Goal: Register for event/course

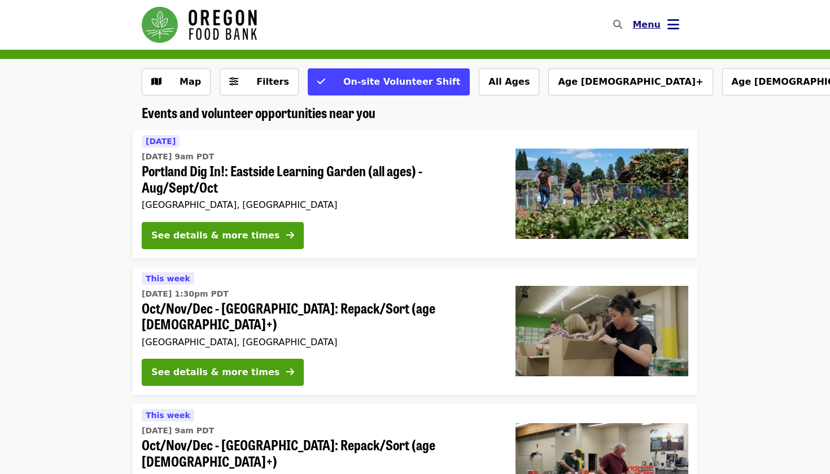
click at [672, 23] on icon "bars icon" at bounding box center [674, 24] width 12 height 16
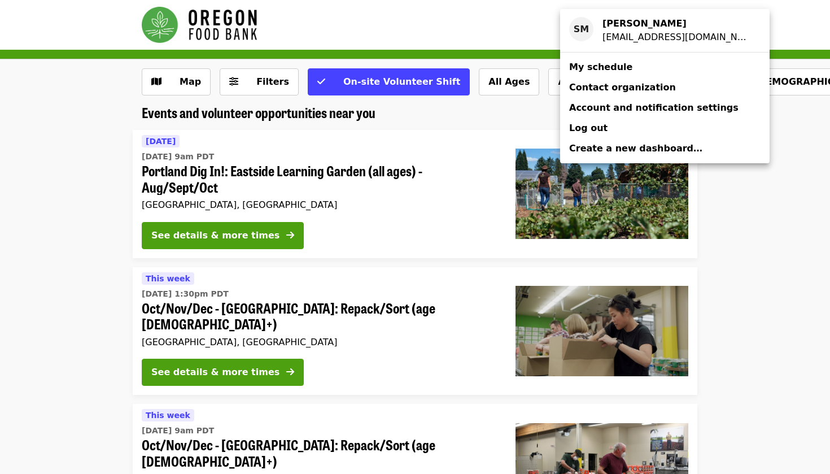
click at [477, 142] on div "Account menu" at bounding box center [415, 237] width 830 height 474
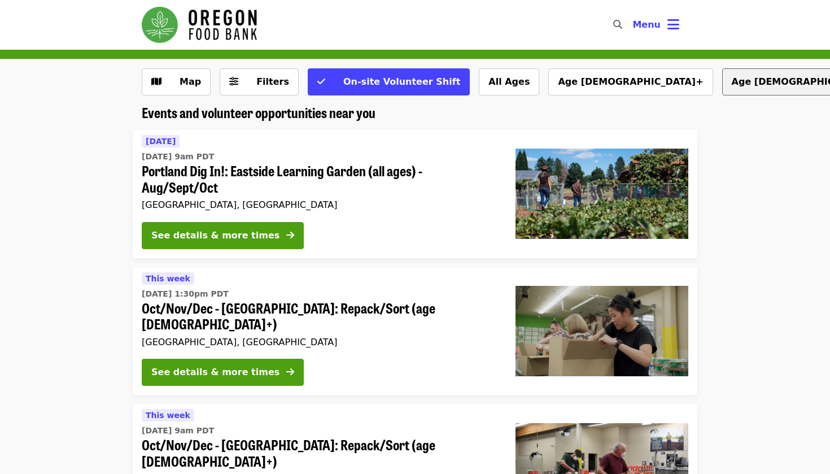
click at [722, 85] on button "Age [DEMOGRAPHIC_DATA]+" at bounding box center [804, 81] width 164 height 27
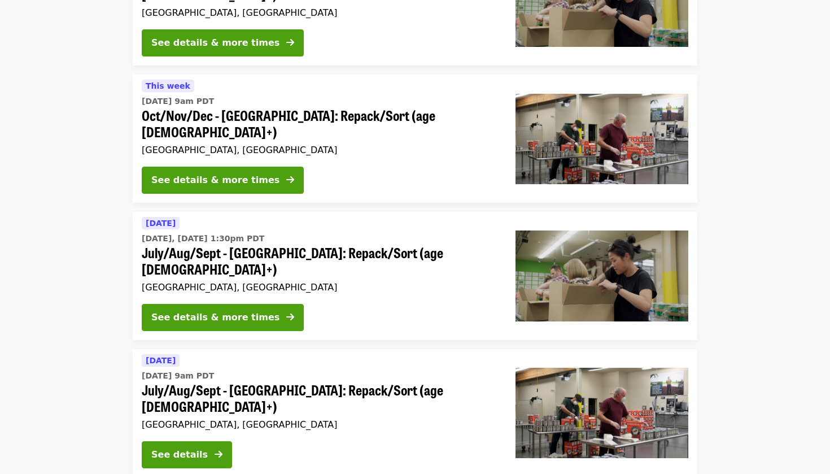
scroll to position [330, 0]
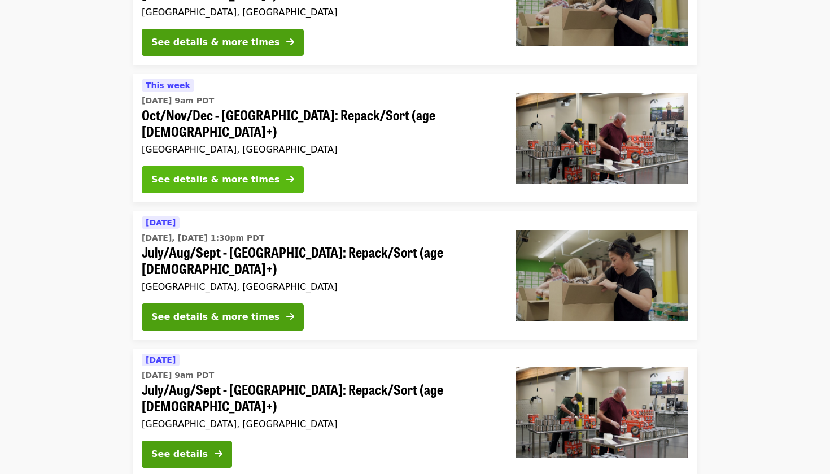
click at [258, 166] on button "See details & more times" at bounding box center [223, 179] width 162 height 27
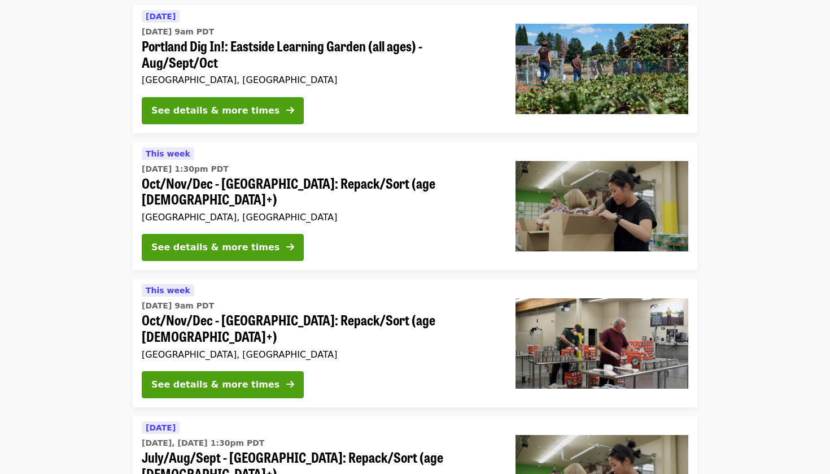
scroll to position [140, 0]
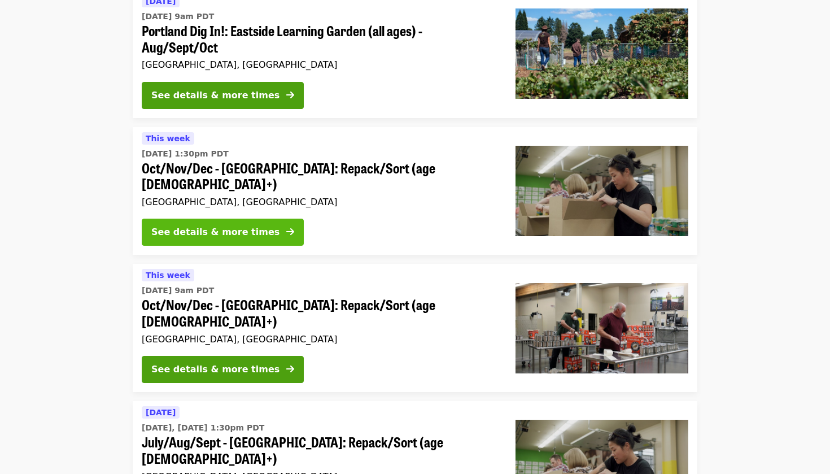
click at [182, 225] on div "See details & more times" at bounding box center [215, 232] width 128 height 14
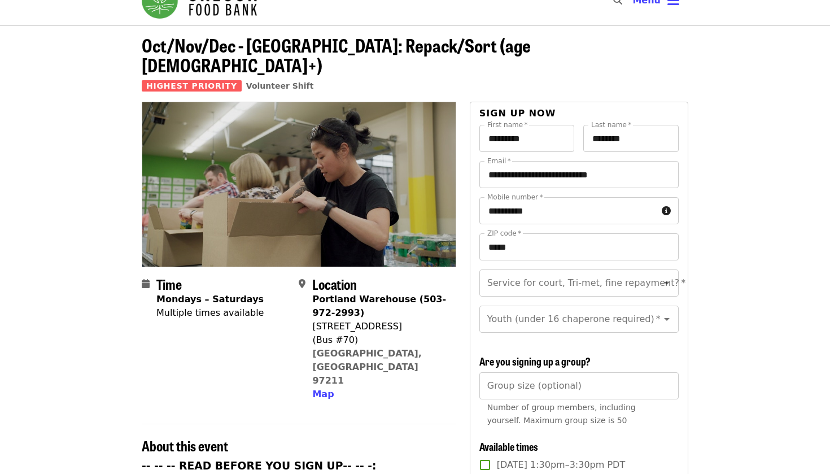
scroll to position [54, 0]
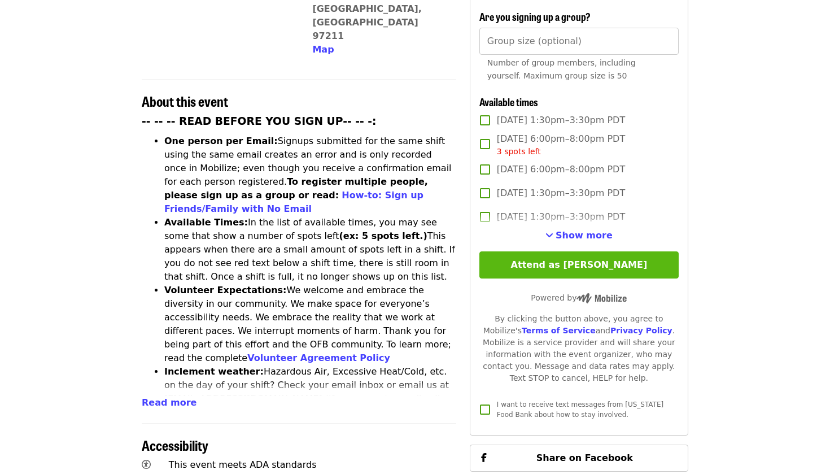
click at [557, 251] on button "Attend as [PERSON_NAME]" at bounding box center [579, 264] width 199 height 27
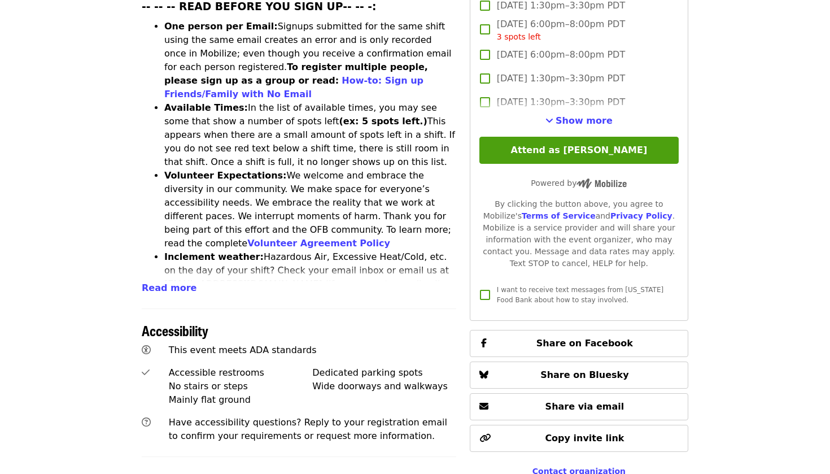
scroll to position [472, 0]
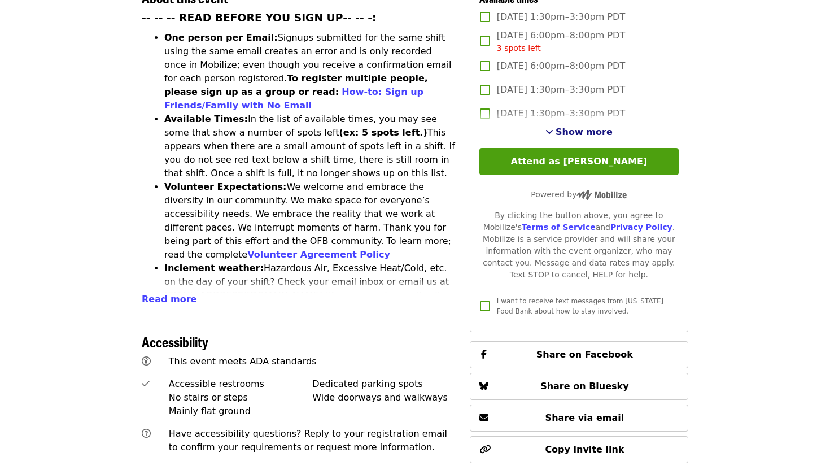
click at [569, 127] on span "Show more" at bounding box center [584, 132] width 57 height 11
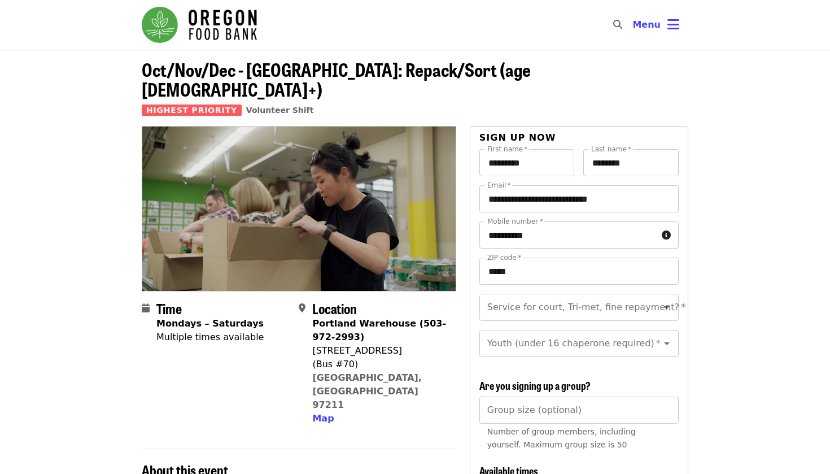
scroll to position [0, 0]
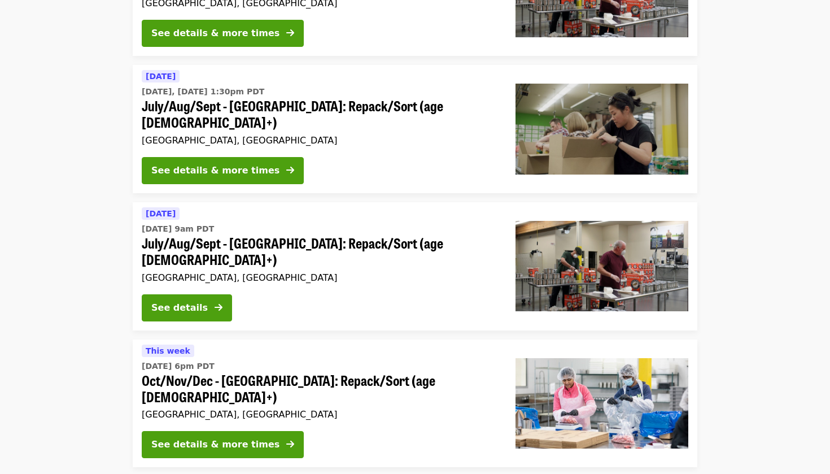
scroll to position [511, 0]
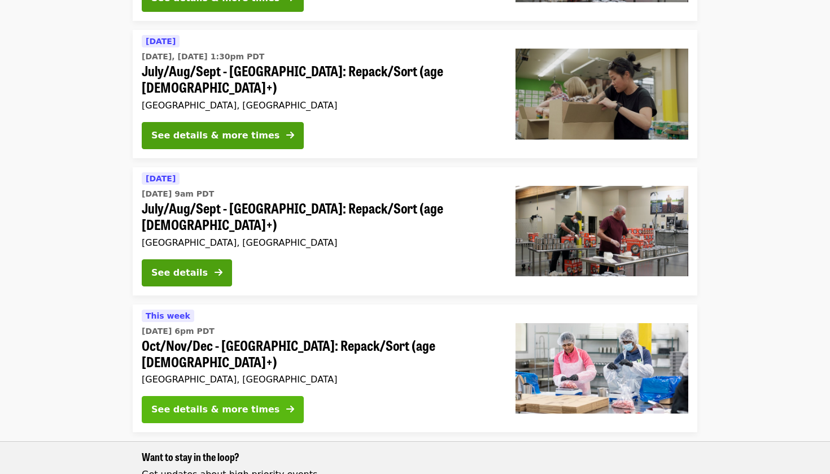
click at [157, 403] on div "See details & more times" at bounding box center [215, 410] width 128 height 14
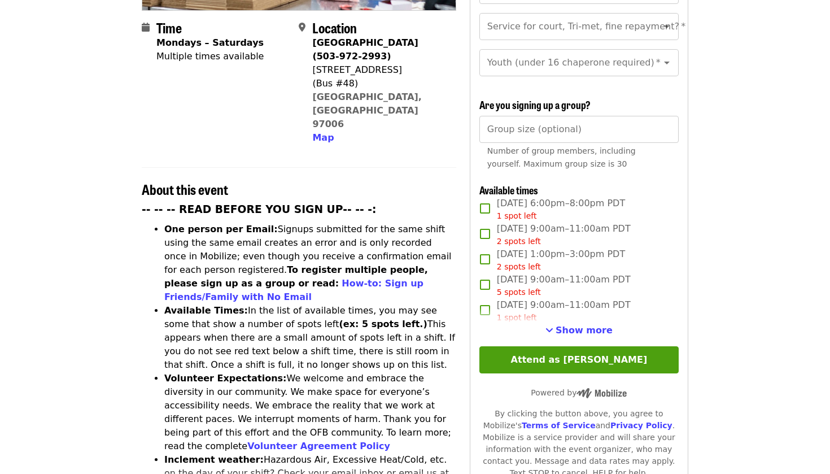
scroll to position [351, 0]
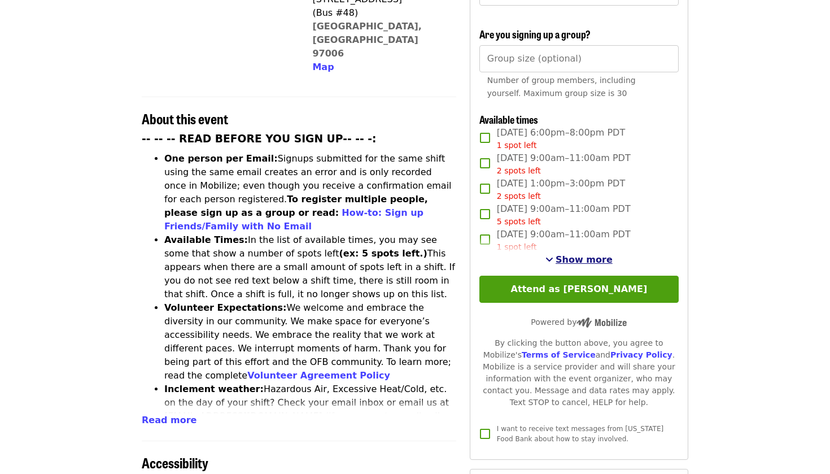
click at [574, 253] on button "Show more" at bounding box center [579, 260] width 67 height 14
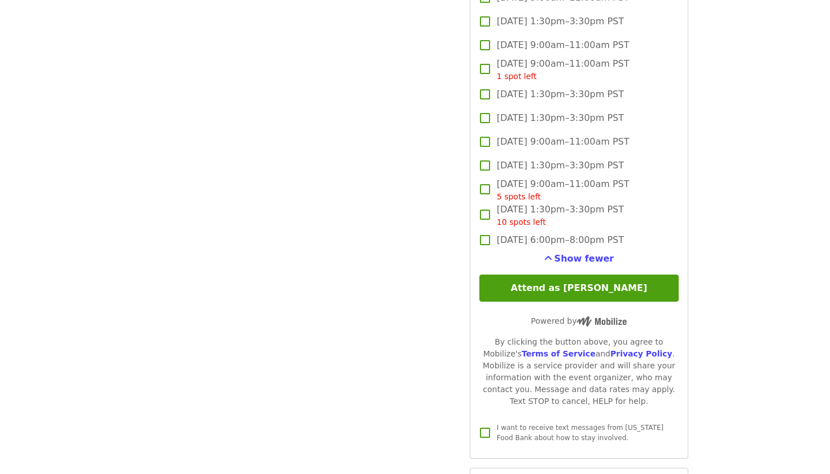
scroll to position [1736, 0]
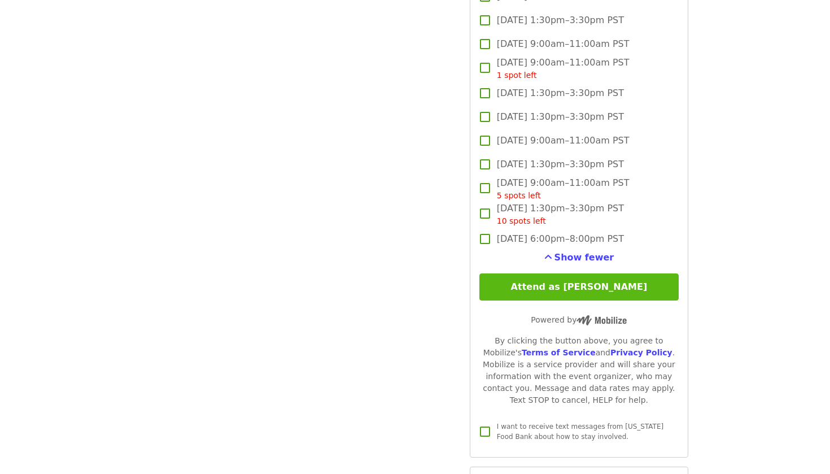
click at [494, 273] on button "Attend as [PERSON_NAME]" at bounding box center [579, 286] width 199 height 27
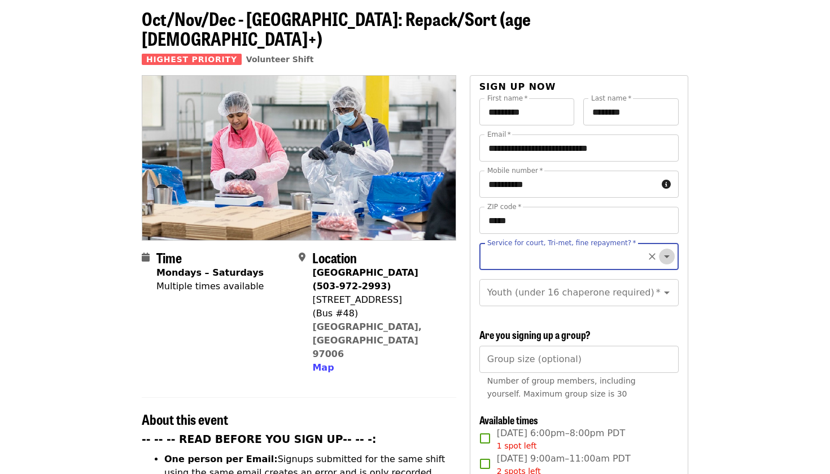
click at [665, 250] on icon "Open" at bounding box center [667, 257] width 14 height 14
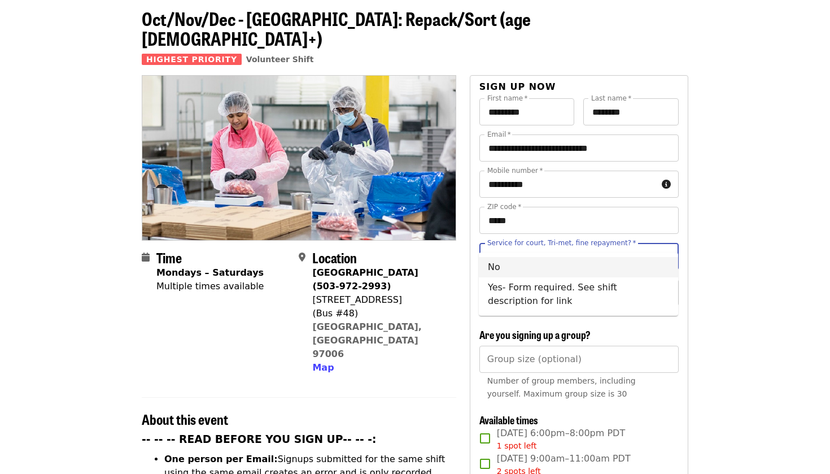
click at [635, 268] on li "No" at bounding box center [578, 267] width 199 height 20
type input "**"
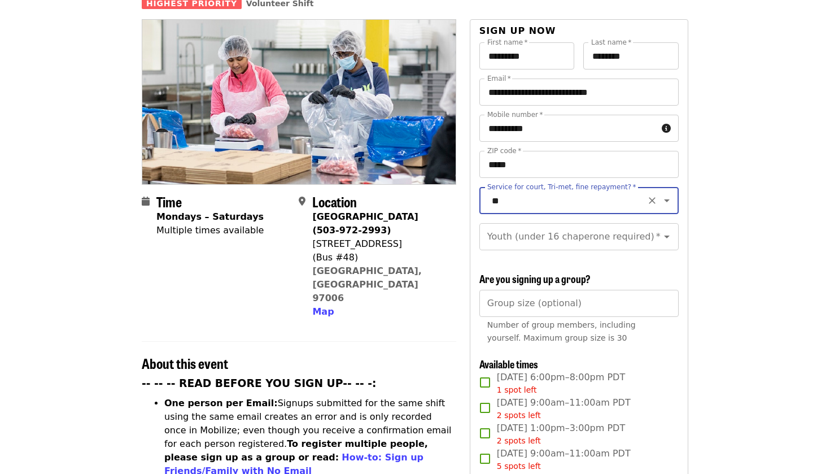
scroll to position [111, 0]
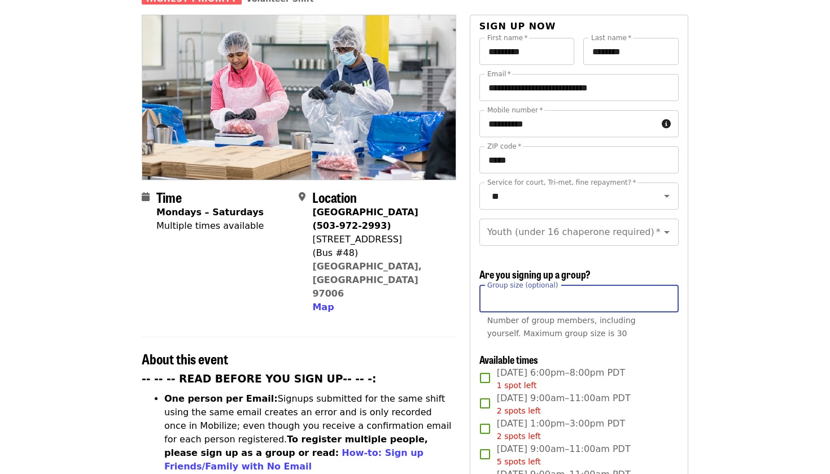
click at [660, 285] on input "Group size (optional)" at bounding box center [579, 298] width 199 height 27
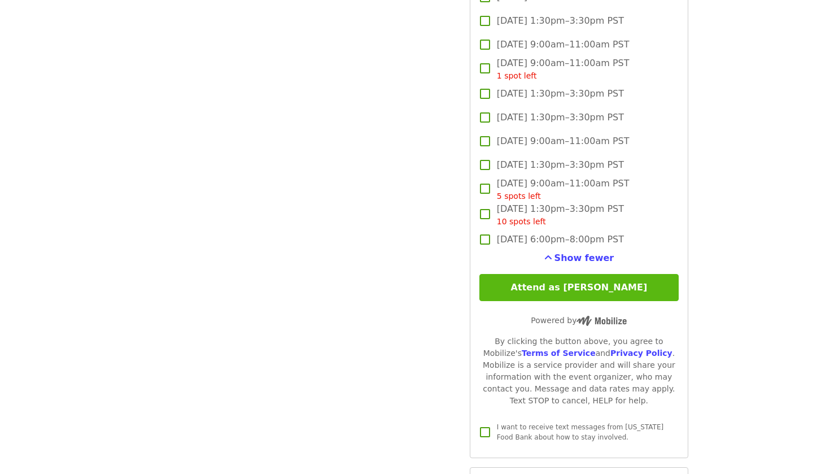
scroll to position [1737, 0]
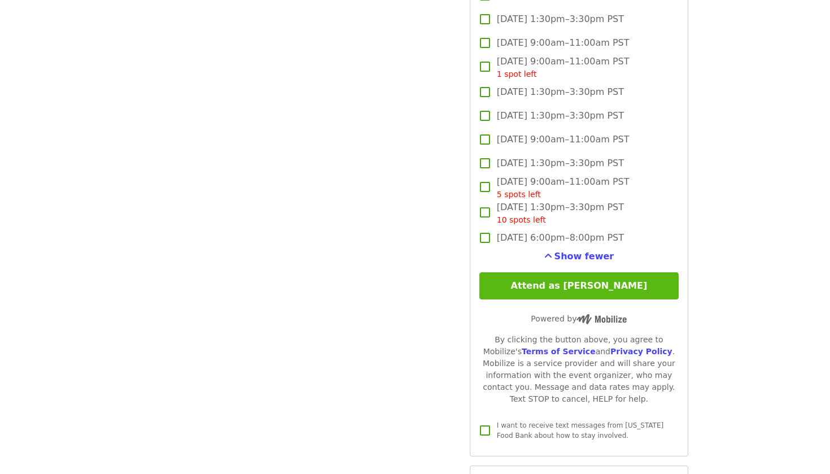
type input "*"
click at [594, 272] on button "Attend as [PERSON_NAME]" at bounding box center [579, 285] width 199 height 27
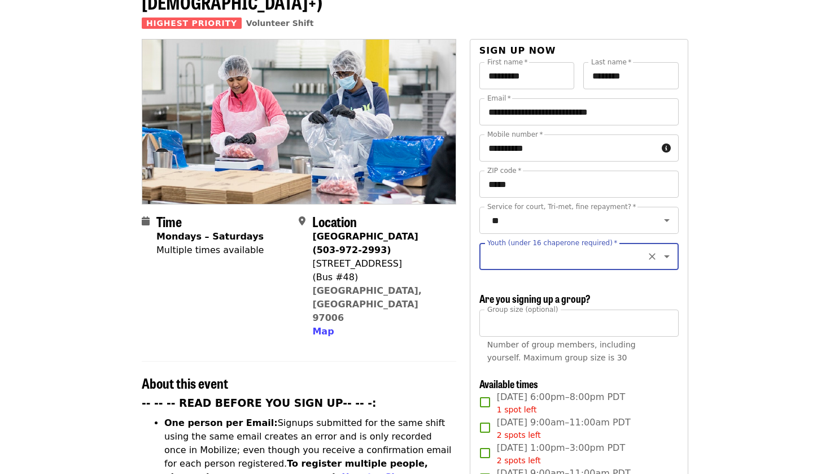
click at [662, 250] on icon "Open" at bounding box center [667, 257] width 14 height 14
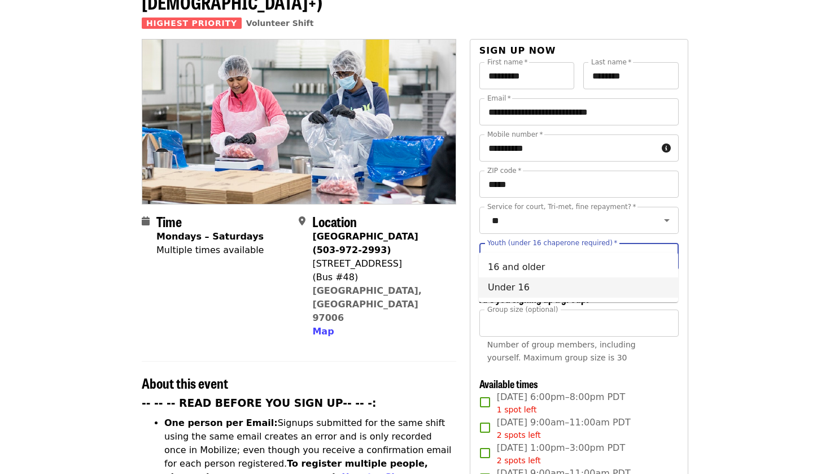
click at [611, 289] on li "Under 16" at bounding box center [578, 287] width 199 height 20
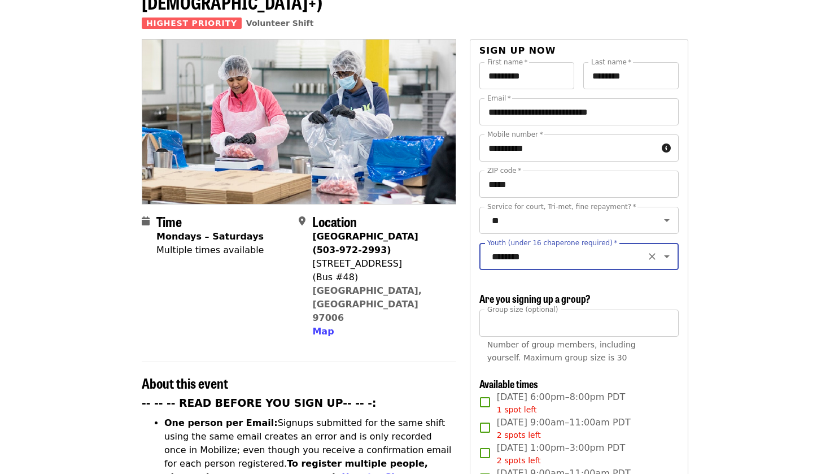
type input "********"
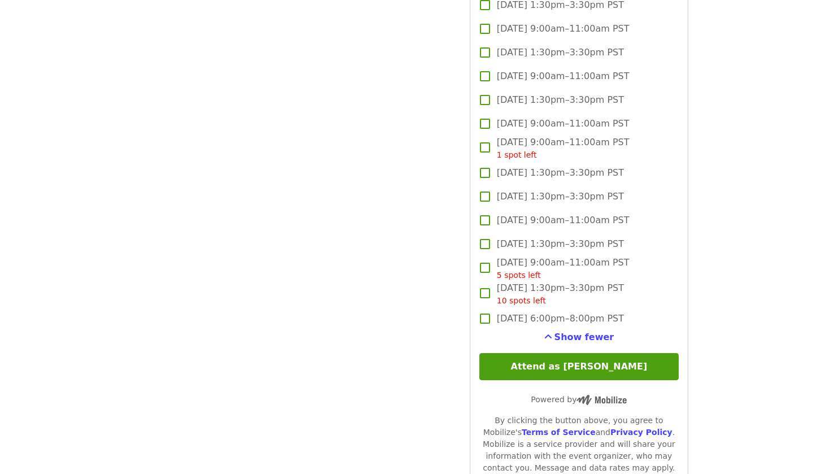
scroll to position [1661, 0]
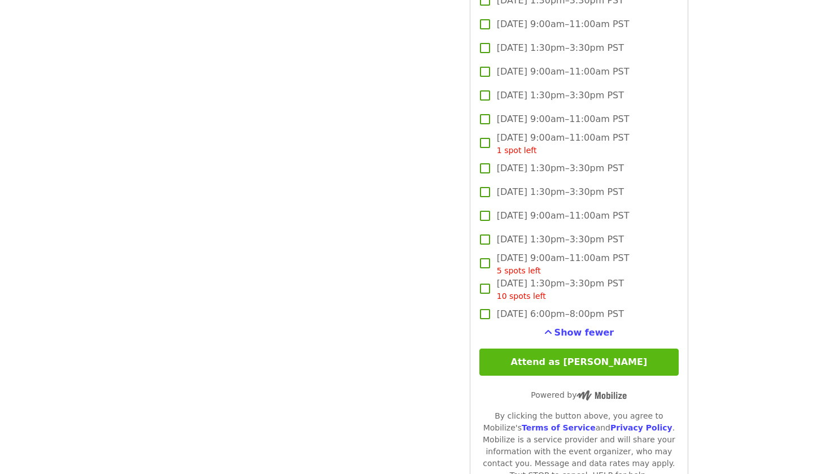
click at [583, 348] on button "Attend as [PERSON_NAME]" at bounding box center [579, 361] width 199 height 27
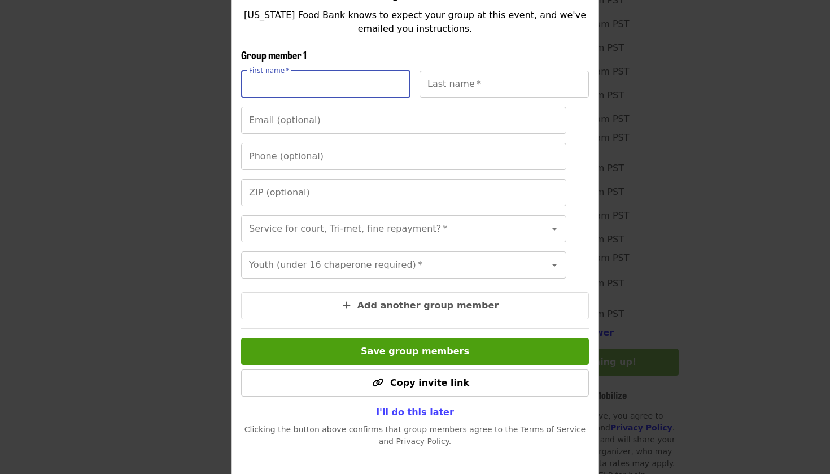
scroll to position [178, 0]
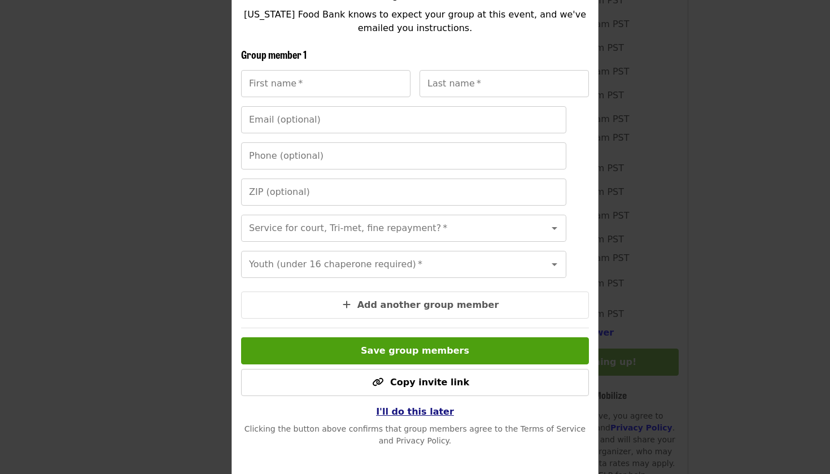
click at [394, 409] on span "I'll do this later" at bounding box center [415, 411] width 78 height 11
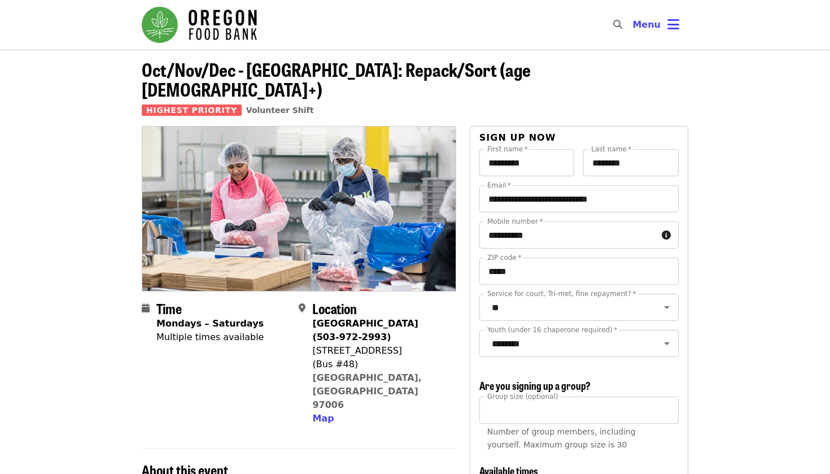
scroll to position [0, 0]
click at [672, 25] on icon "bars icon" at bounding box center [674, 24] width 12 height 16
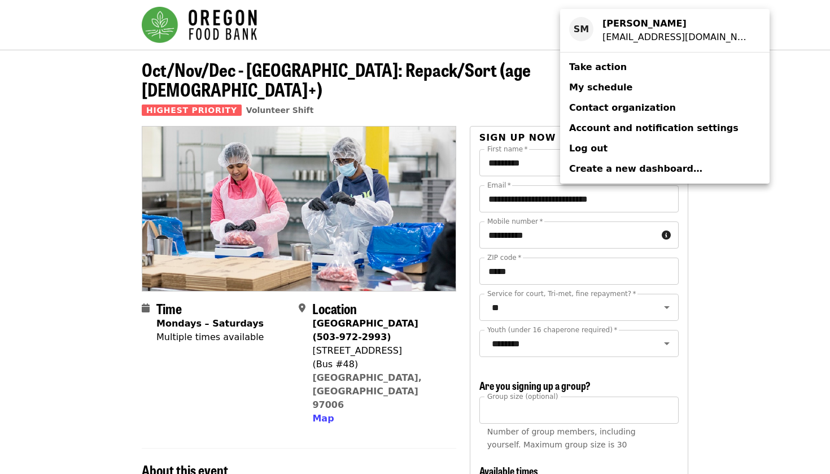
click at [608, 90] on span "My schedule" at bounding box center [600, 87] width 63 height 11
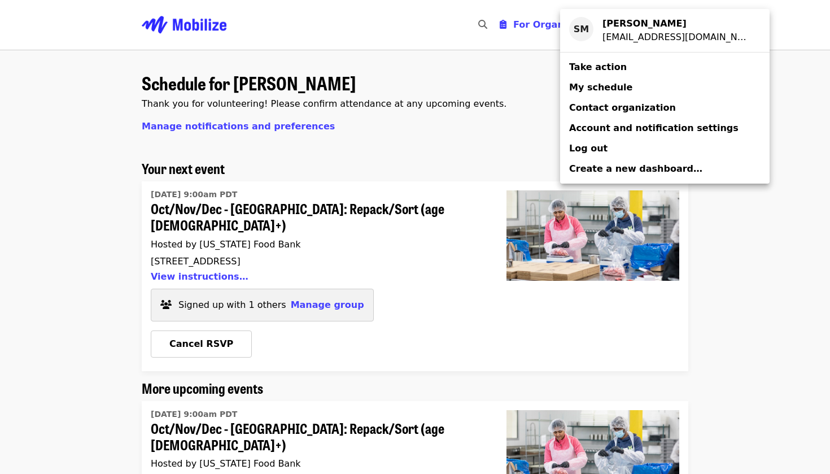
click at [742, 316] on div "Account menu" at bounding box center [415, 237] width 830 height 474
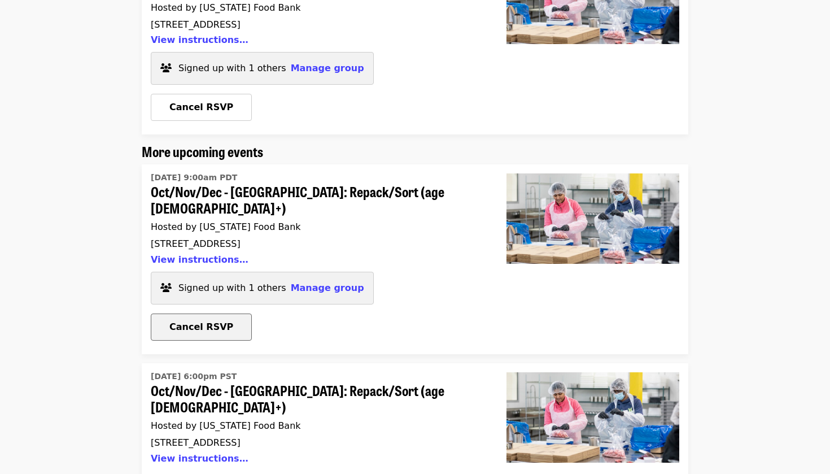
scroll to position [238, 0]
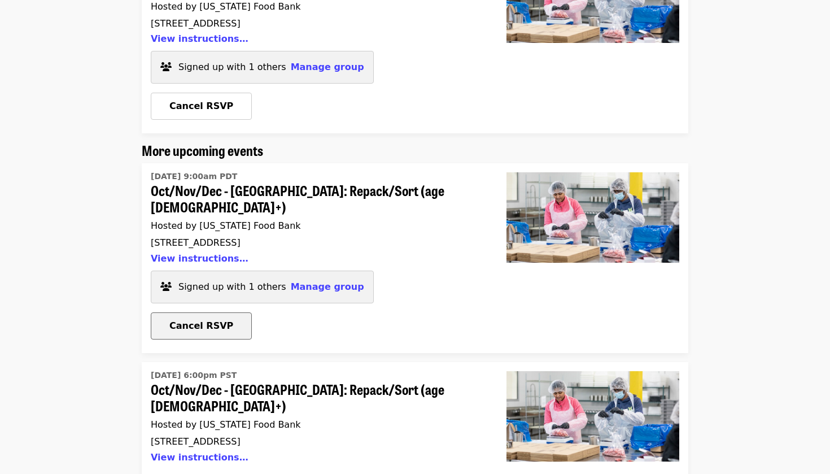
click at [213, 320] on span "Cancel RSVP" at bounding box center [201, 325] width 64 height 11
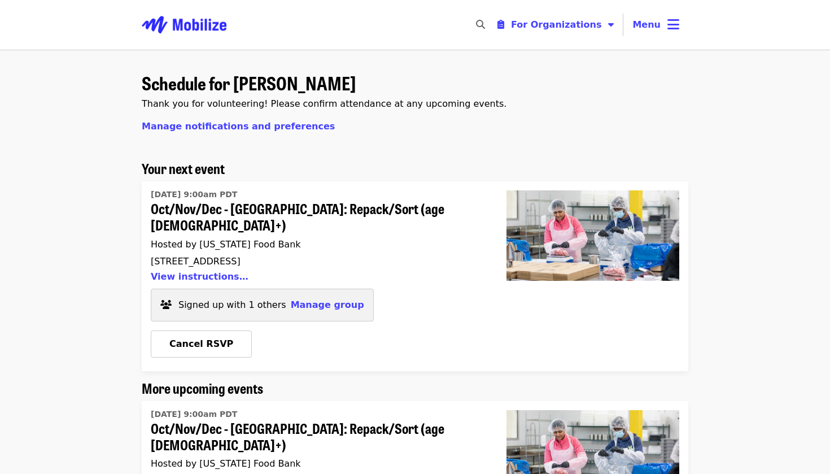
scroll to position [0, 0]
